Goal: Register for event/course

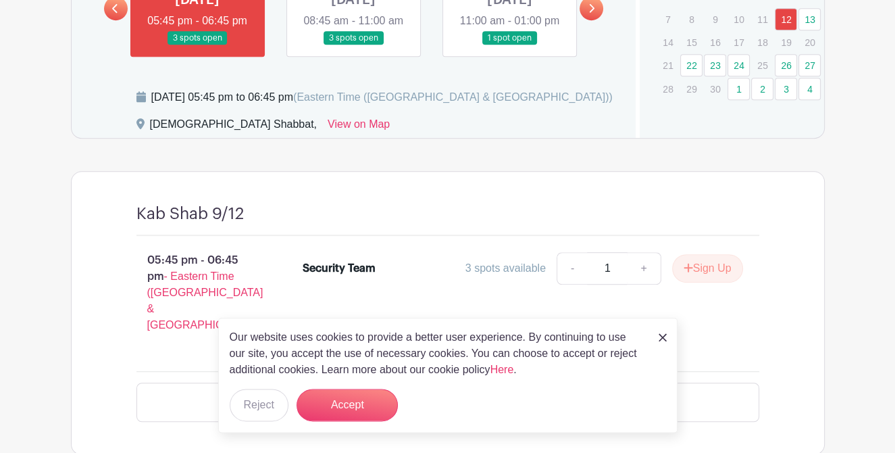
scroll to position [713, 0]
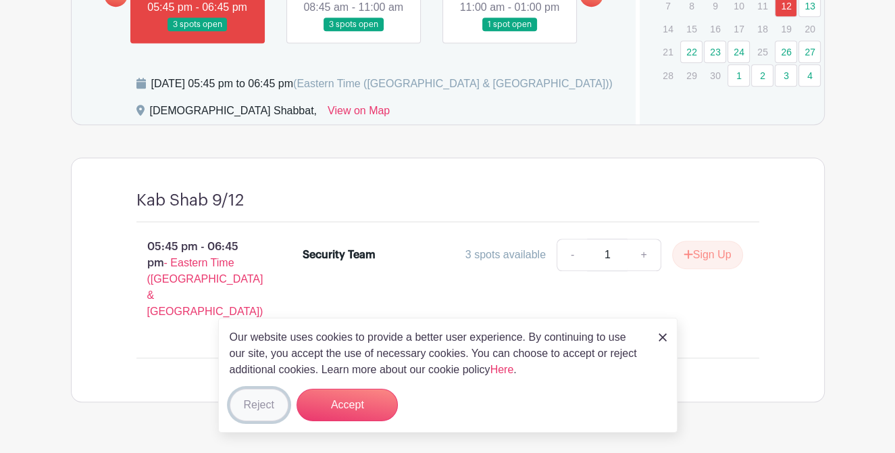
click at [266, 407] on button "Reject" at bounding box center [259, 404] width 59 height 32
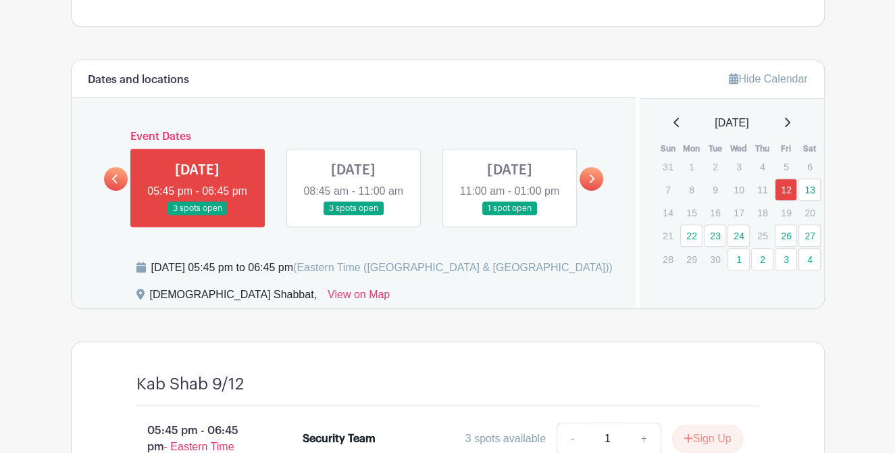
scroll to position [499, 0]
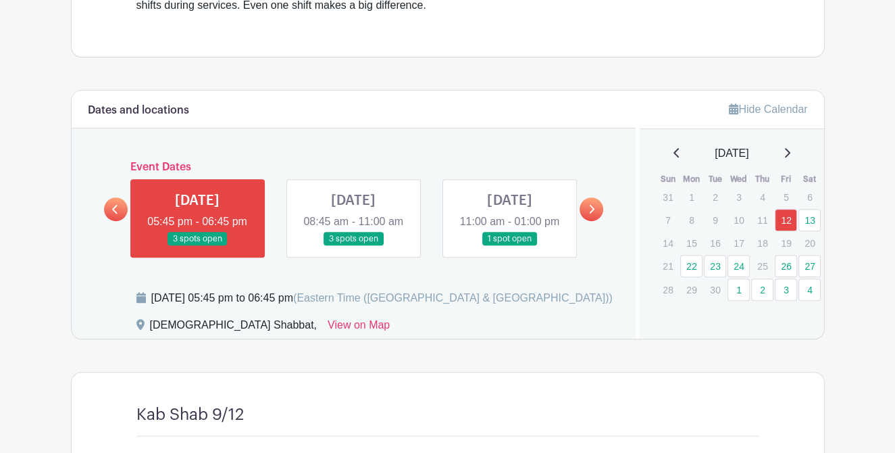
click at [353, 246] on link at bounding box center [353, 246] width 0 height 0
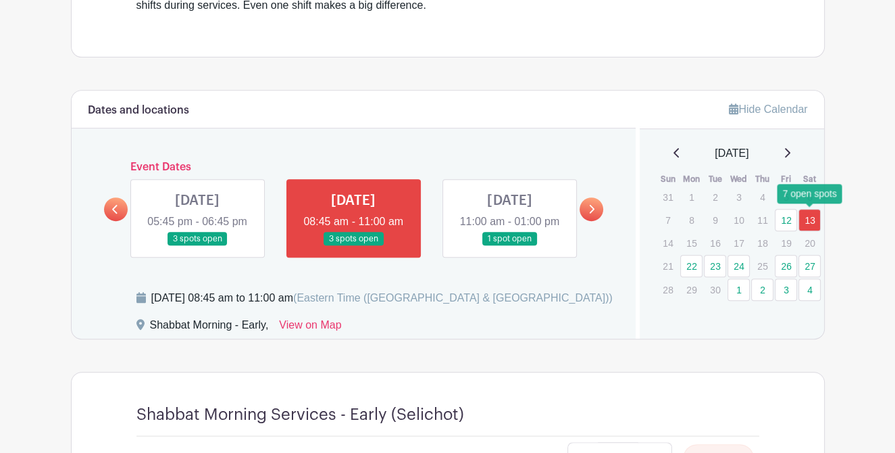
click at [809, 222] on link "13" at bounding box center [809, 220] width 22 height 22
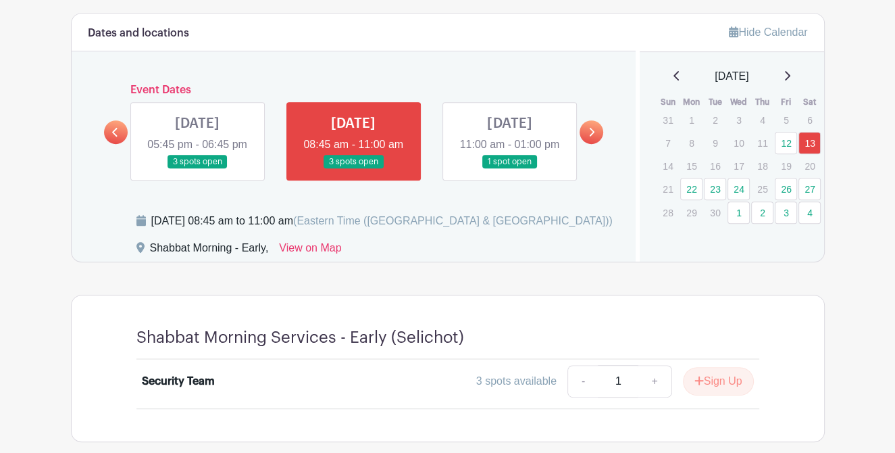
scroll to position [646, 0]
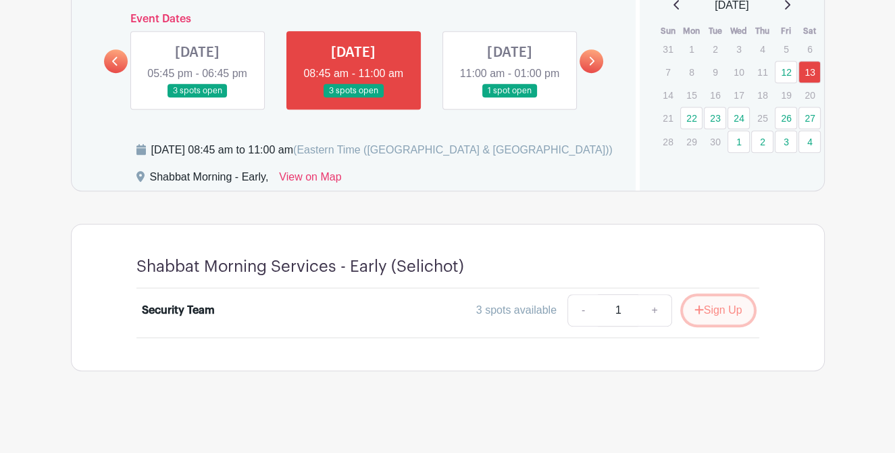
click at [709, 307] on button "Sign Up" at bounding box center [718, 310] width 71 height 28
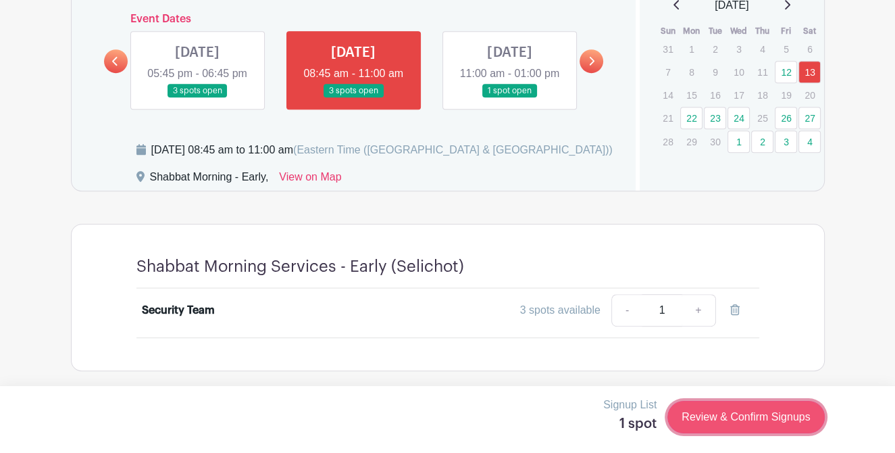
click at [734, 415] on link "Review & Confirm Signups" at bounding box center [745, 417] width 157 height 32
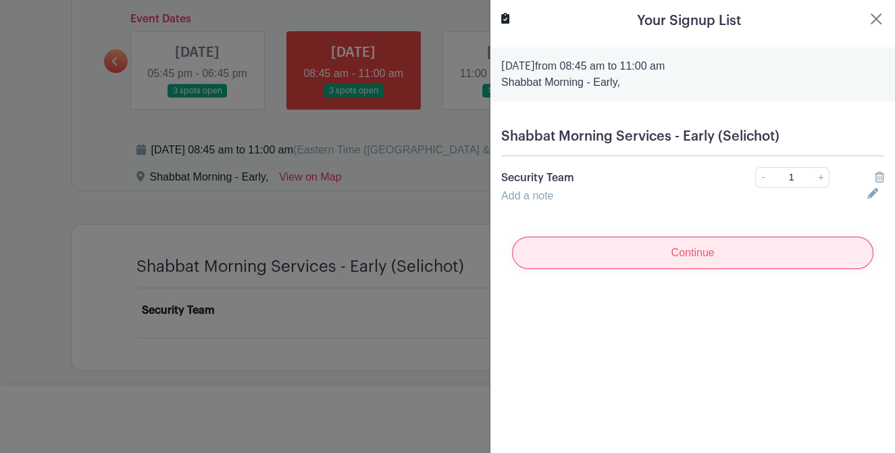
click at [694, 251] on input "Continue" at bounding box center [692, 252] width 361 height 32
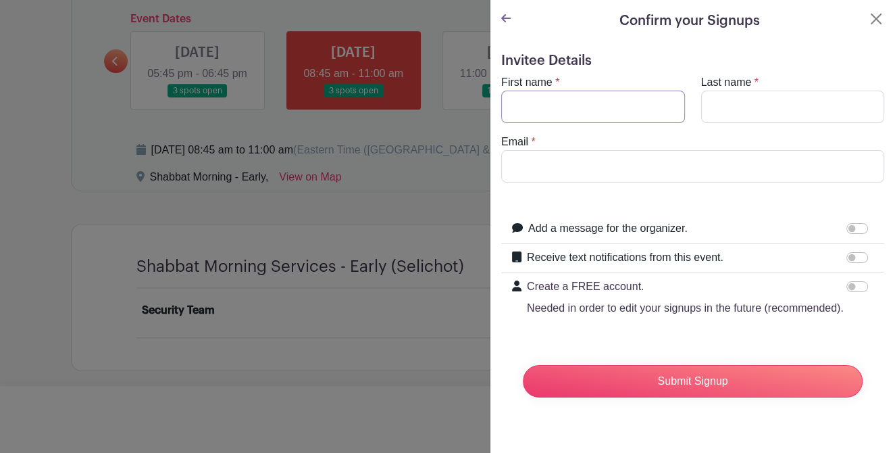
click at [644, 108] on input "First name" at bounding box center [593, 107] width 184 height 32
type input "[PERSON_NAME]"
click at [779, 105] on input "Last name" at bounding box center [793, 107] width 184 height 32
type input "Spitulnik"
click at [659, 173] on input "Email" at bounding box center [692, 166] width 383 height 32
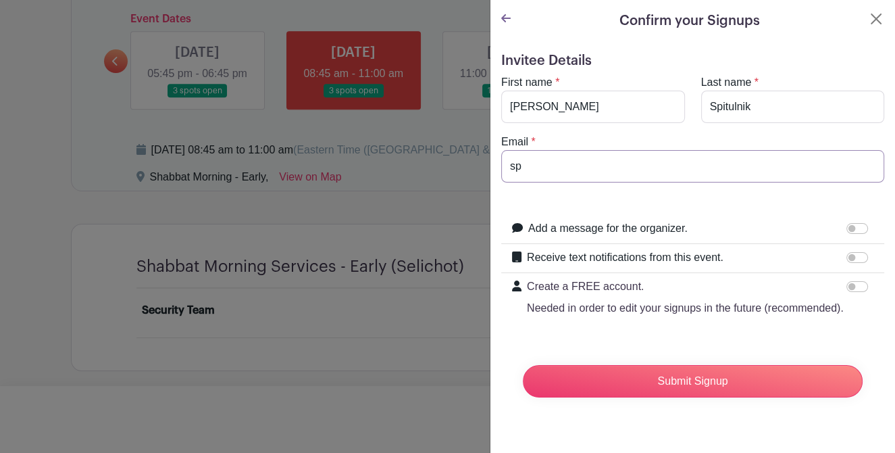
type input "s"
type input "[EMAIL_ADDRESS][DOMAIN_NAME]"
click at [603, 340] on form "Invitee Details First name * [PERSON_NAME] Last name * Spitulnik Email * [EMAIL…" at bounding box center [692, 230] width 383 height 355
drag, startPoint x: 852, startPoint y: 288, endPoint x: 863, endPoint y: 284, distance: 10.9
click at [863, 284] on input "Create a FREE account. Needed in order to edit your signups in the future (reco…" at bounding box center [857, 286] width 22 height 11
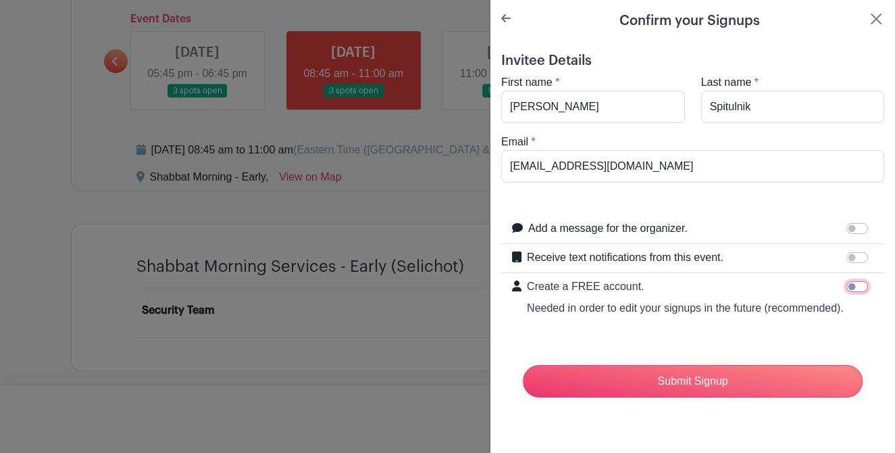
checkbox input "true"
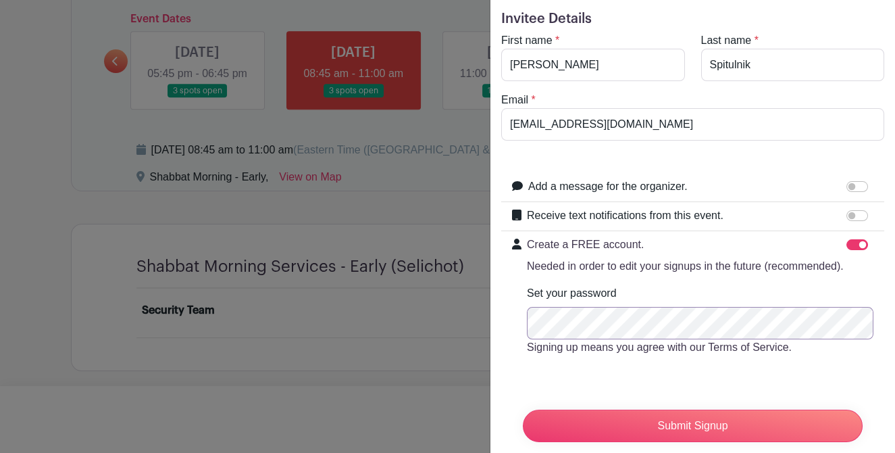
scroll to position [68, 0]
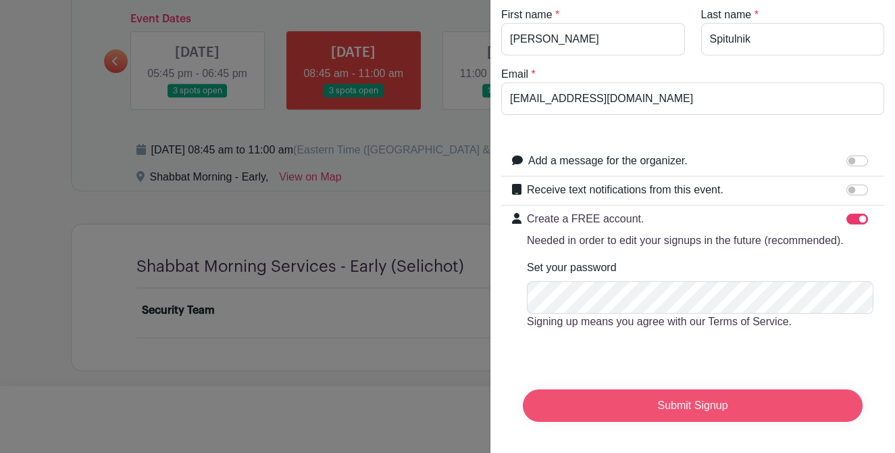
click at [693, 402] on input "Submit Signup" at bounding box center [693, 405] width 340 height 32
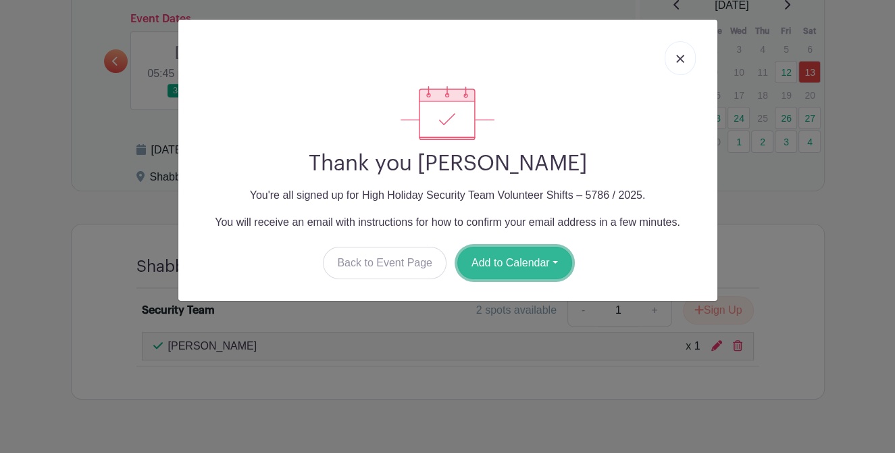
click at [513, 263] on button "Add to Calendar" at bounding box center [514, 263] width 115 height 32
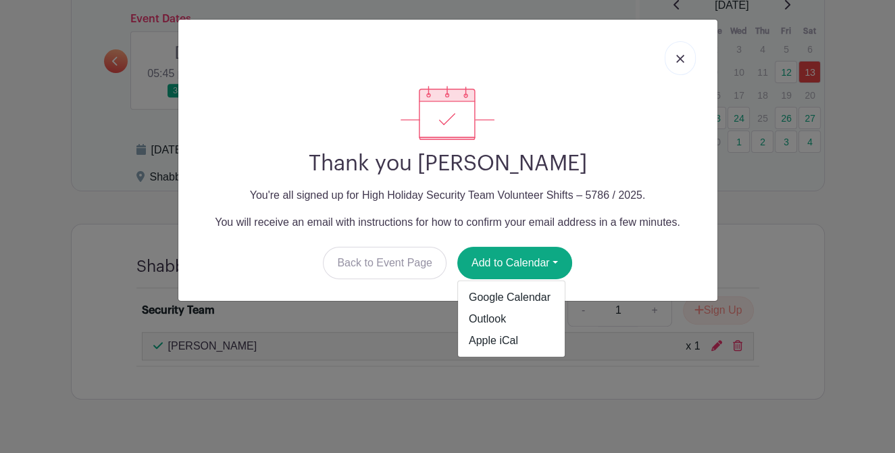
click at [576, 411] on div "Thank you [PERSON_NAME] You're all signed up for High Holiday Security Team Vol…" at bounding box center [447, 226] width 895 height 453
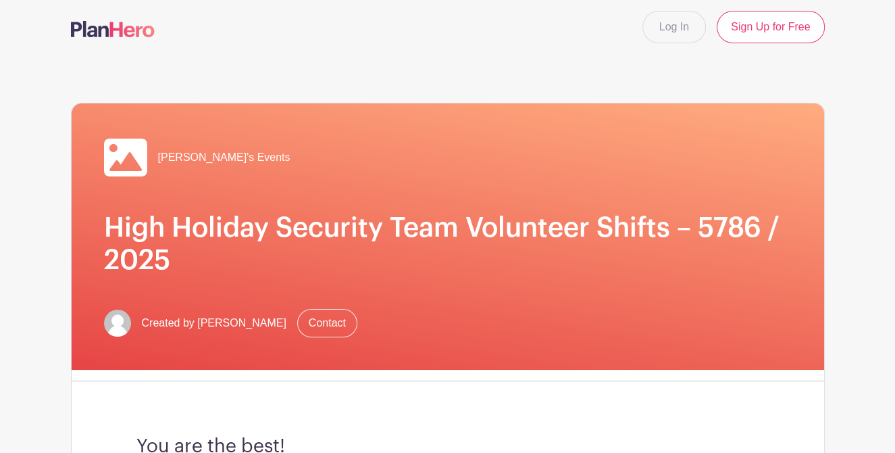
scroll to position [0, 0]
